Goal: Information Seeking & Learning: Find specific fact

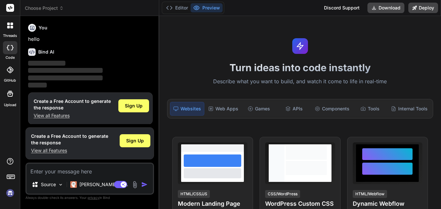
scroll to position [4, 0]
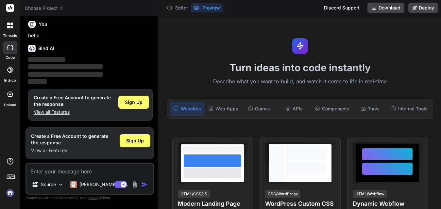
type textarea "x"
click at [93, 170] on textarea at bounding box center [89, 170] width 127 height 12
type textarea "h"
type textarea "x"
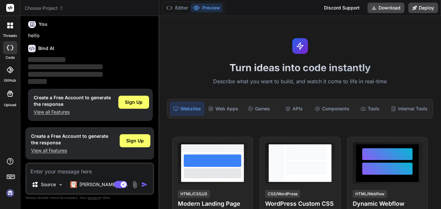
type textarea "w"
type textarea "x"
type textarea "wh"
type textarea "x"
type textarea "wha"
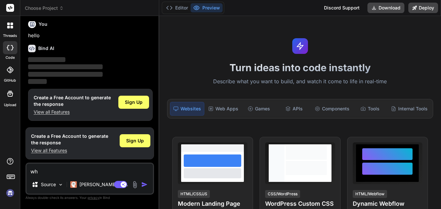
type textarea "x"
type textarea "what"
type textarea "x"
type textarea "what"
type textarea "x"
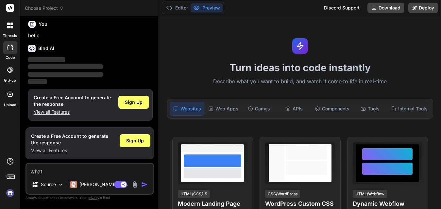
type textarea "what i"
type textarea "x"
type textarea "what is"
type textarea "x"
type textarea "what is"
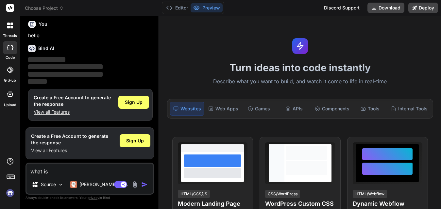
type textarea "x"
type textarea "what is n"
type textarea "x"
type textarea "what is ne"
type textarea "x"
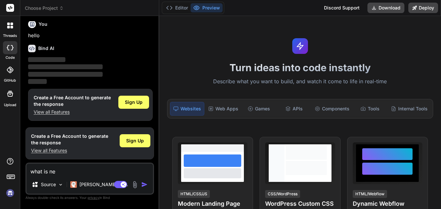
type textarea "what is net"
type textarea "x"
type textarea "what is nets"
type textarea "x"
type textarea "what is netsu"
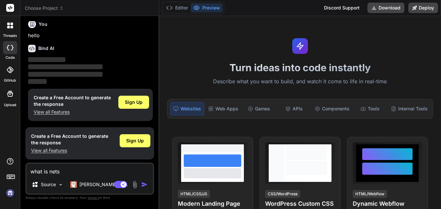
type textarea "x"
type textarea "what is netsui"
type textarea "x"
type textarea "what is netsuit"
type textarea "x"
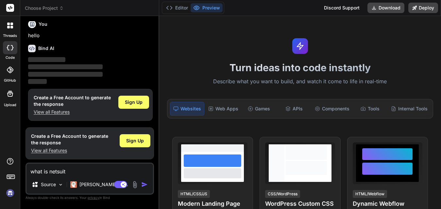
type textarea "what is netsuite"
type textarea "x"
type textarea "what is netsuite"
click at [144, 184] on img "button" at bounding box center [144, 185] width 7 height 7
click at [144, 185] on img "button" at bounding box center [144, 185] width 7 height 7
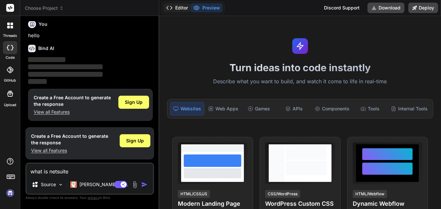
click at [173, 8] on button "Editor" at bounding box center [177, 7] width 27 height 9
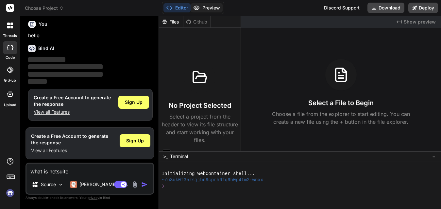
click at [201, 7] on button "Preview" at bounding box center [207, 7] width 32 height 9
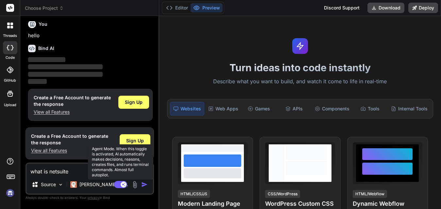
click at [125, 186] on icon at bounding box center [123, 184] width 3 height 3
type textarea "x"
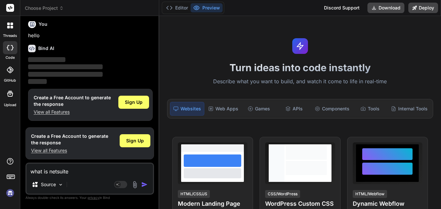
click at [144, 186] on img "button" at bounding box center [144, 185] width 7 height 7
